Goal: Find specific page/section: Find specific page/section

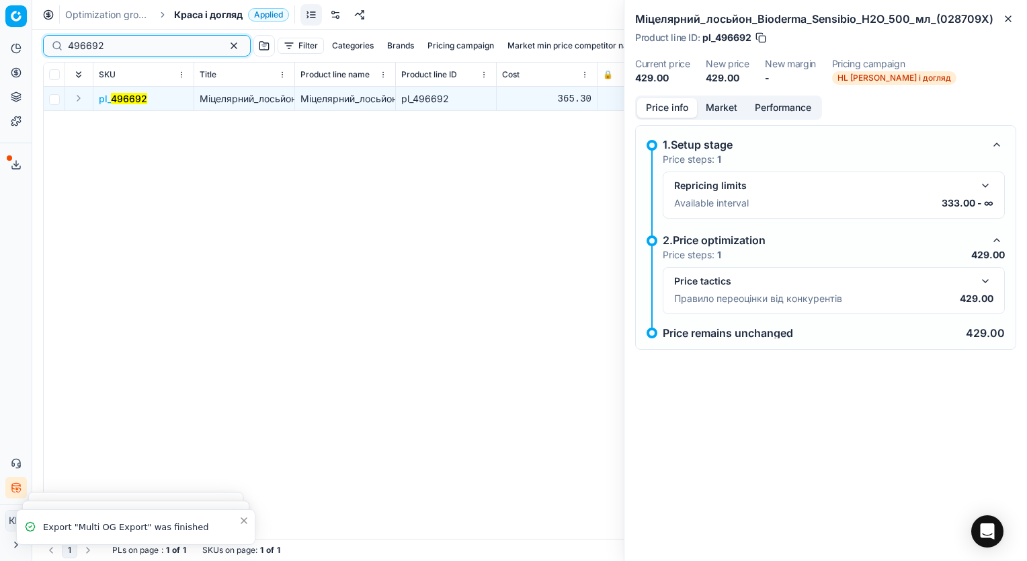
click at [226, 48] on button "button" at bounding box center [234, 46] width 16 height 16
click at [81, 44] on input at bounding box center [89, 45] width 42 height 13
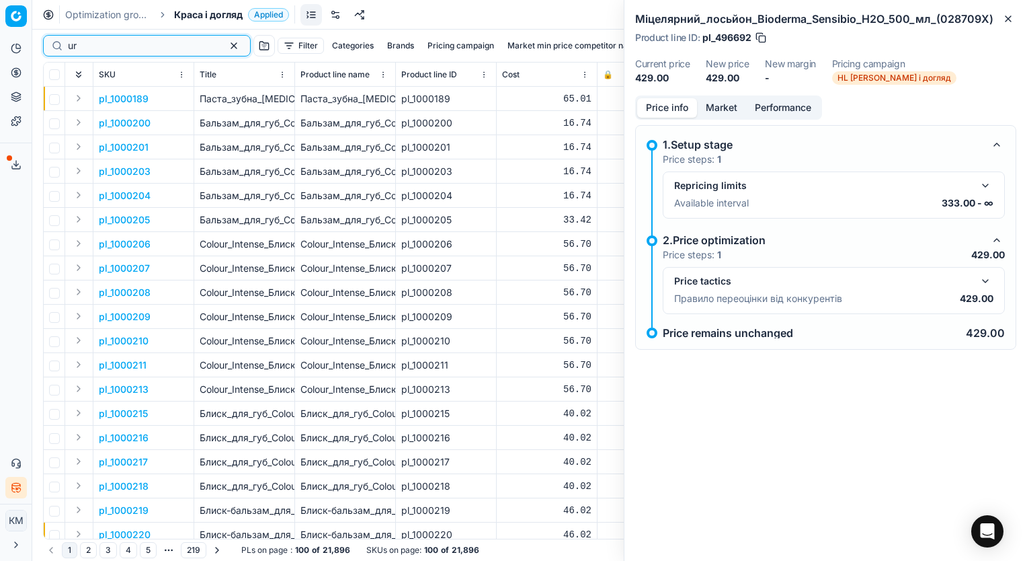
type input "u"
